Goal: Task Accomplishment & Management: Manage account settings

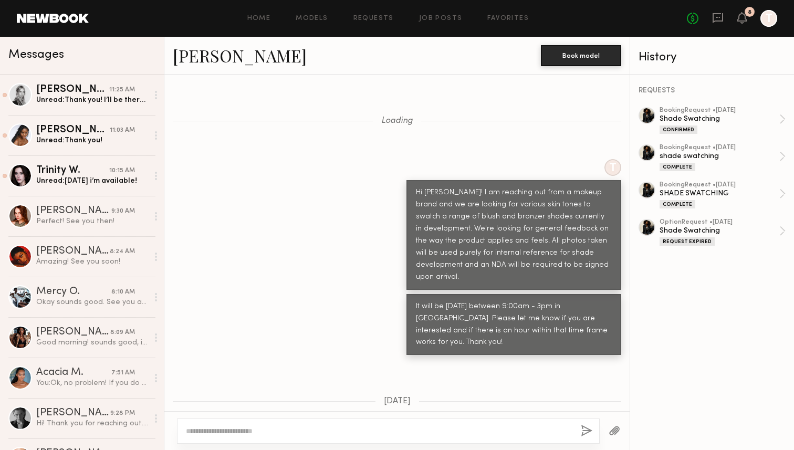
scroll to position [3036, 0]
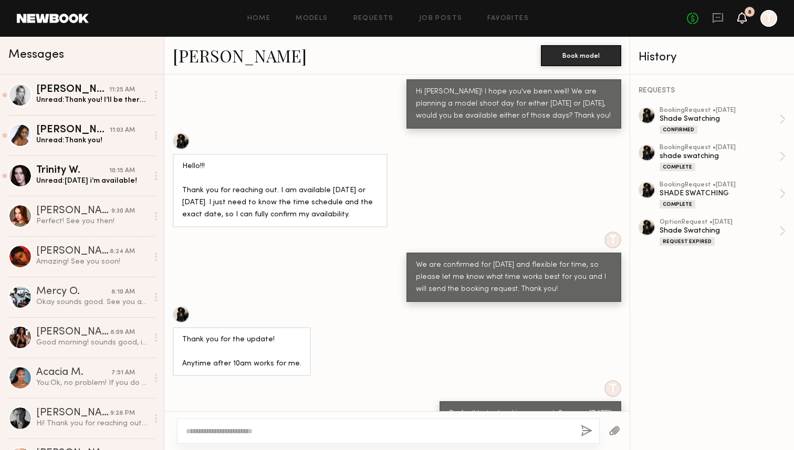
click at [739, 20] on icon at bounding box center [742, 17] width 8 height 7
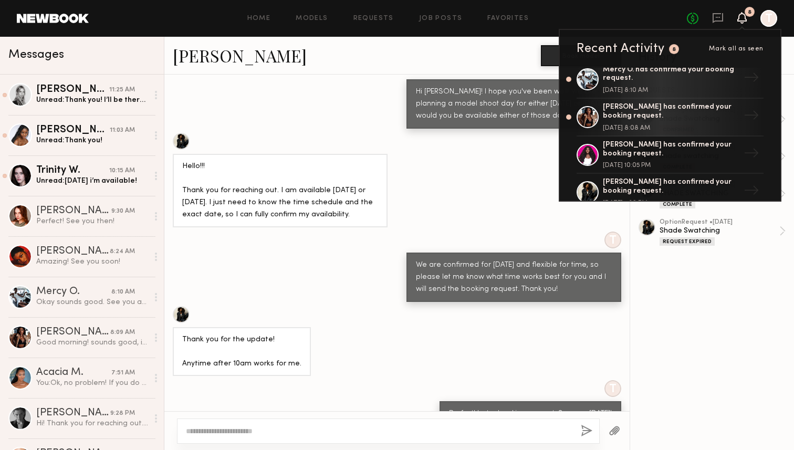
scroll to position [235, 0]
click at [742, 145] on link "Dora O. has confirmed your booking request. September 08, 2025 @ 10:05 PM →" at bounding box center [670, 154] width 187 height 38
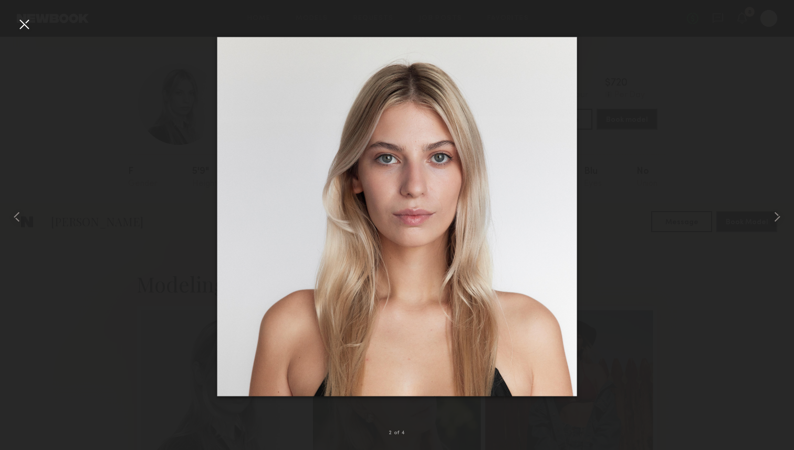
scroll to position [1409, 0]
click at [24, 31] on div at bounding box center [24, 24] width 17 height 17
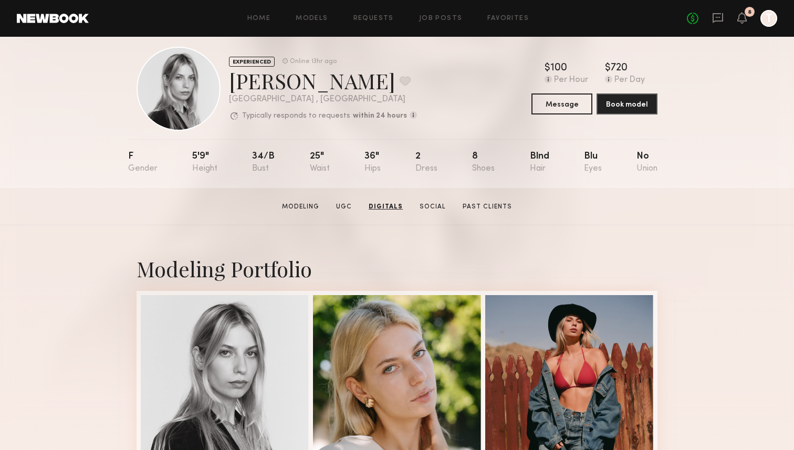
scroll to position [5, 0]
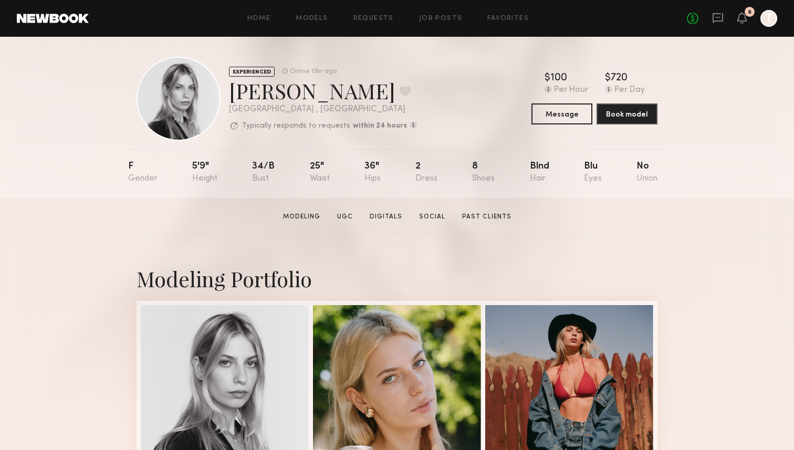
click at [69, 23] on link at bounding box center [53, 18] width 72 height 9
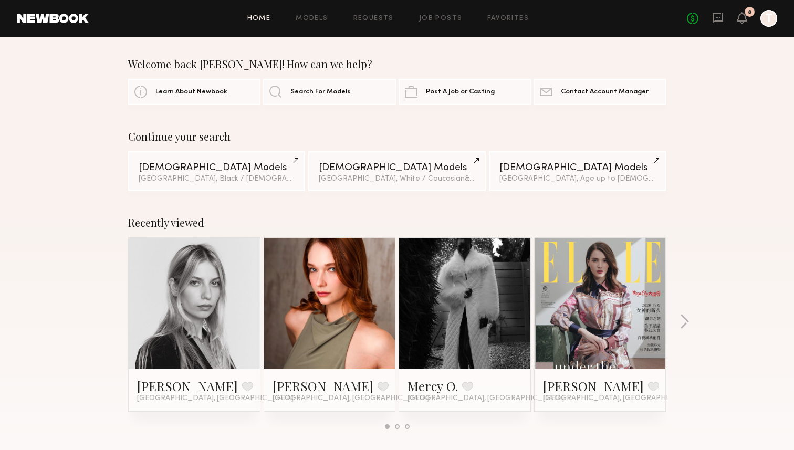
click at [724, 19] on div "No fees up to $5,000 8 T" at bounding box center [732, 18] width 90 height 17
click at [715, 19] on icon at bounding box center [718, 18] width 12 height 12
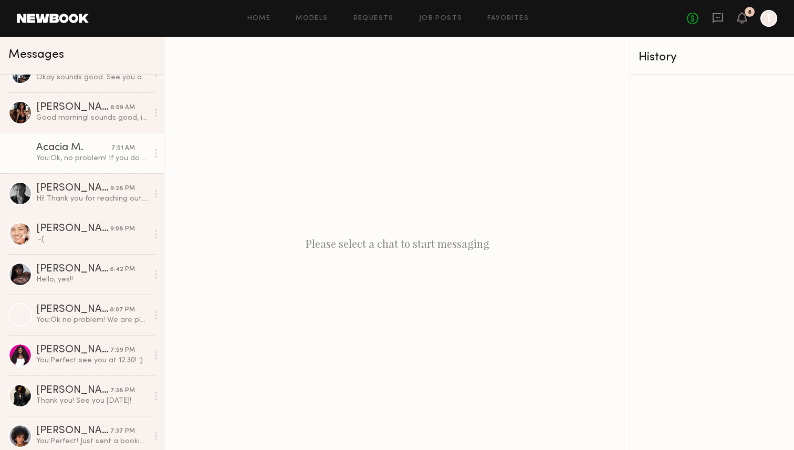
scroll to position [238, 0]
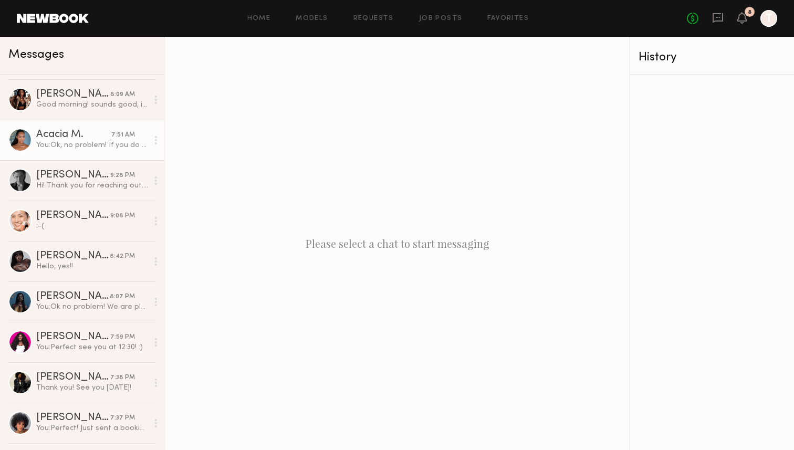
click at [90, 341] on div "[PERSON_NAME]" at bounding box center [73, 337] width 74 height 11
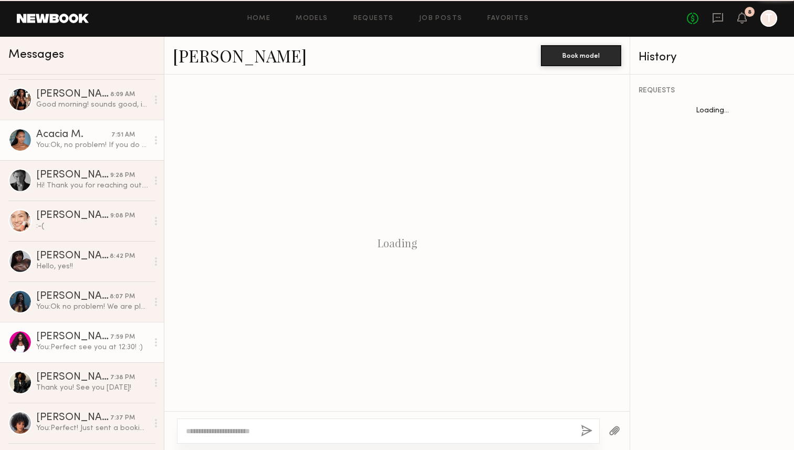
scroll to position [217, 0]
